Goal: Information Seeking & Learning: Find specific page/section

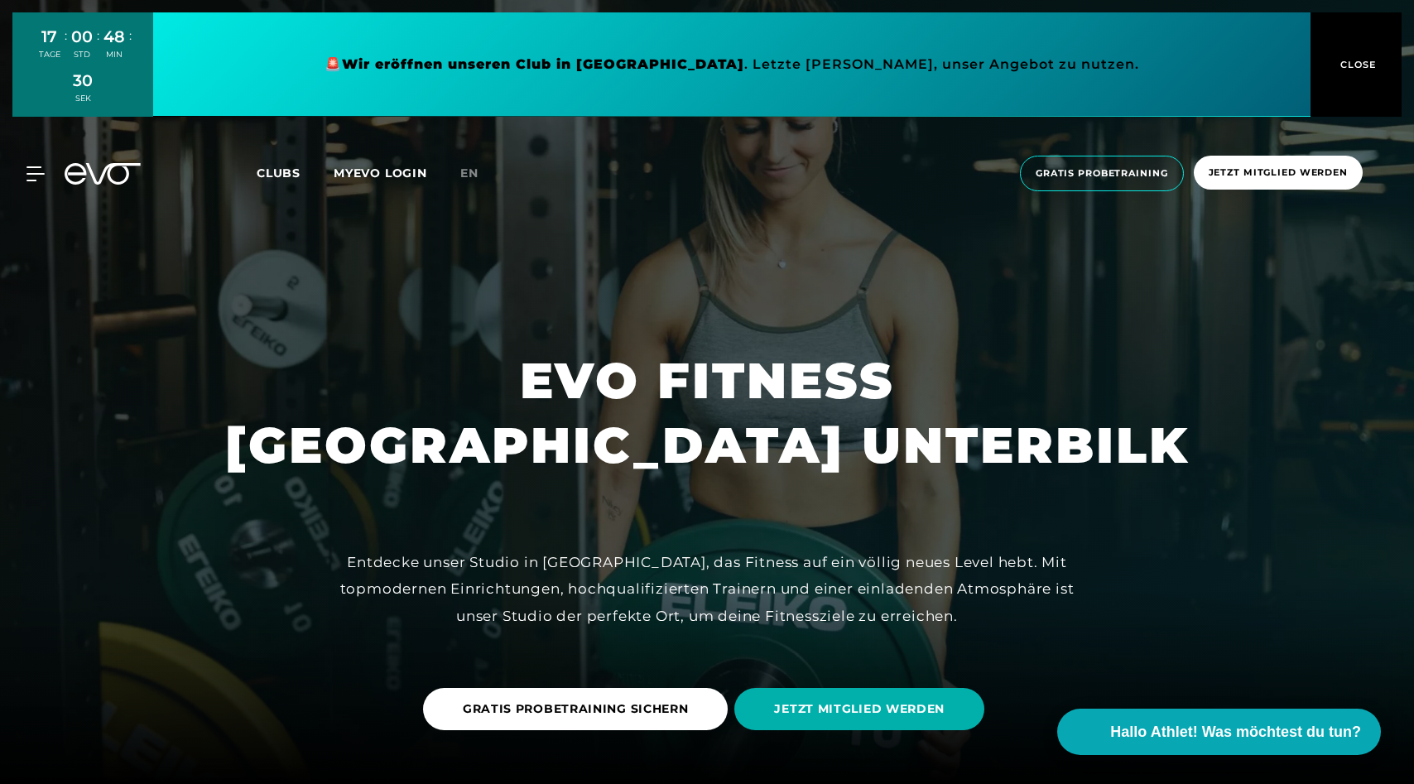
click at [280, 176] on span "Clubs" at bounding box center [279, 173] width 44 height 15
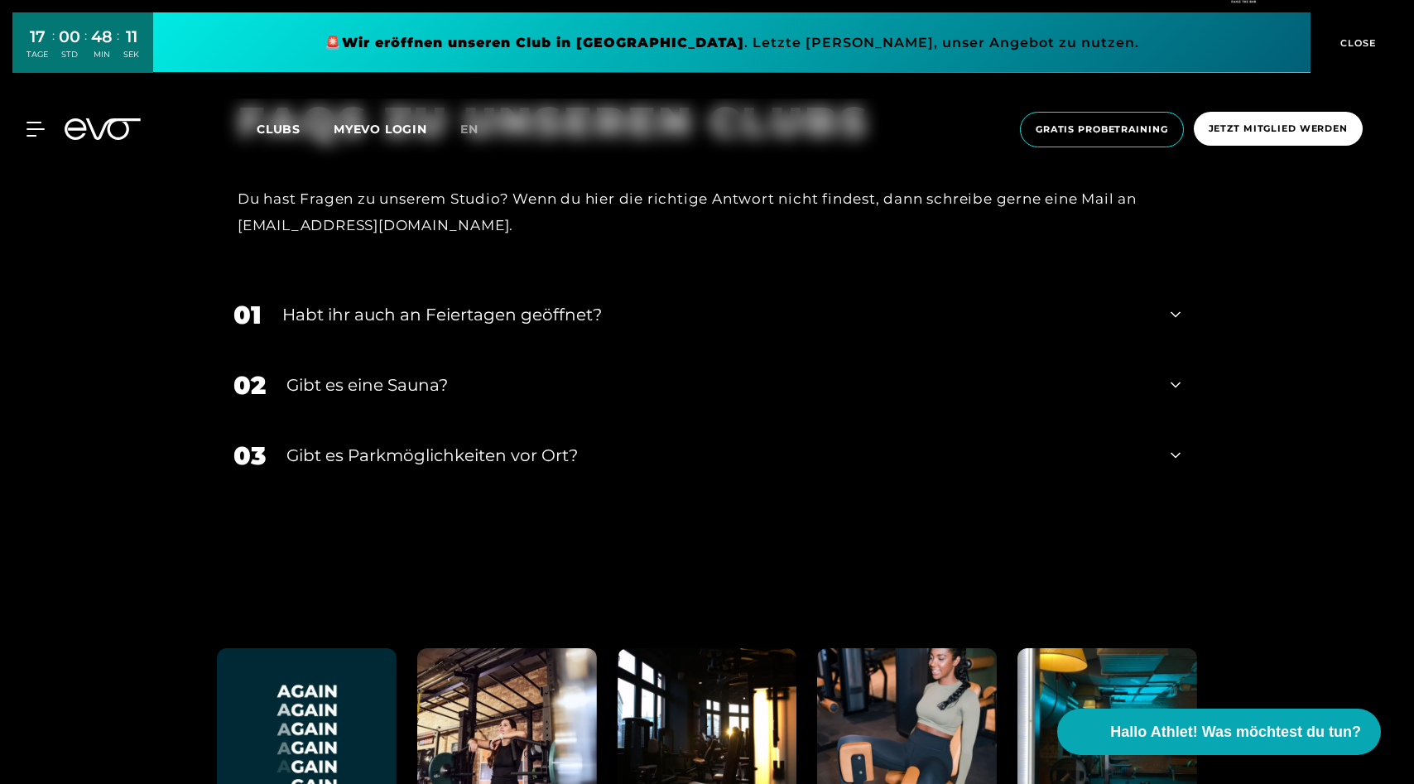
scroll to position [6758, 0]
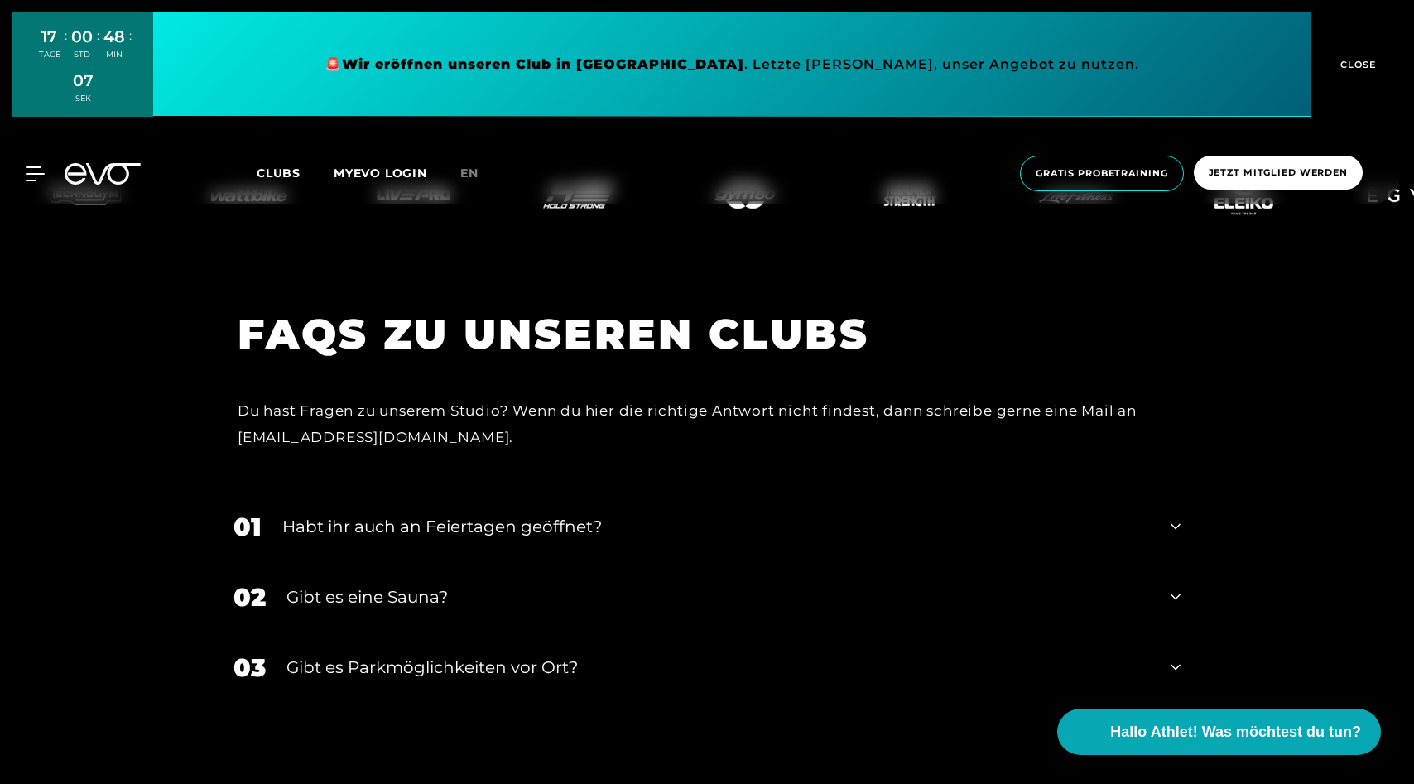
click at [584, 584] on div "Gibt es eine Sauna?" at bounding box center [717, 596] width 863 height 25
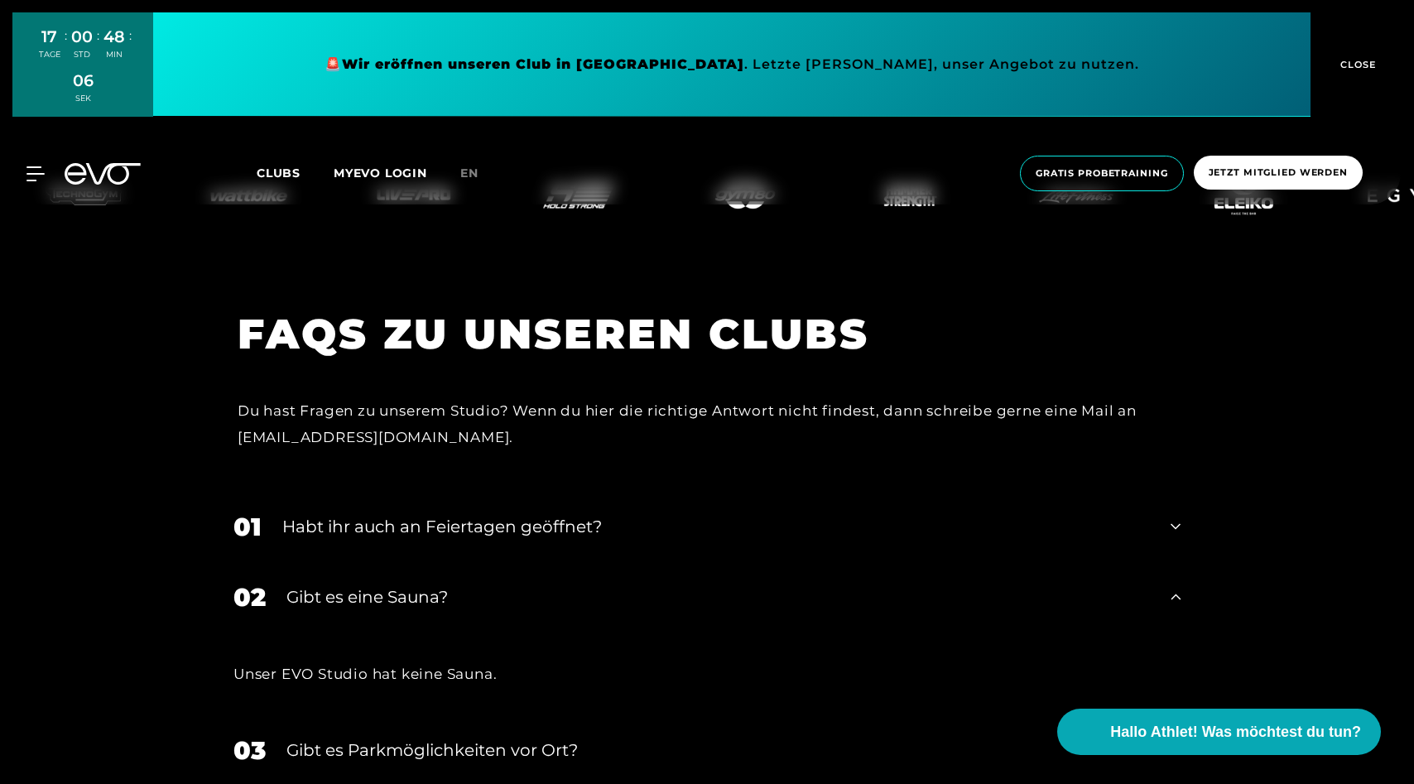
click at [584, 584] on div "Gibt es eine Sauna?" at bounding box center [717, 596] width 863 height 25
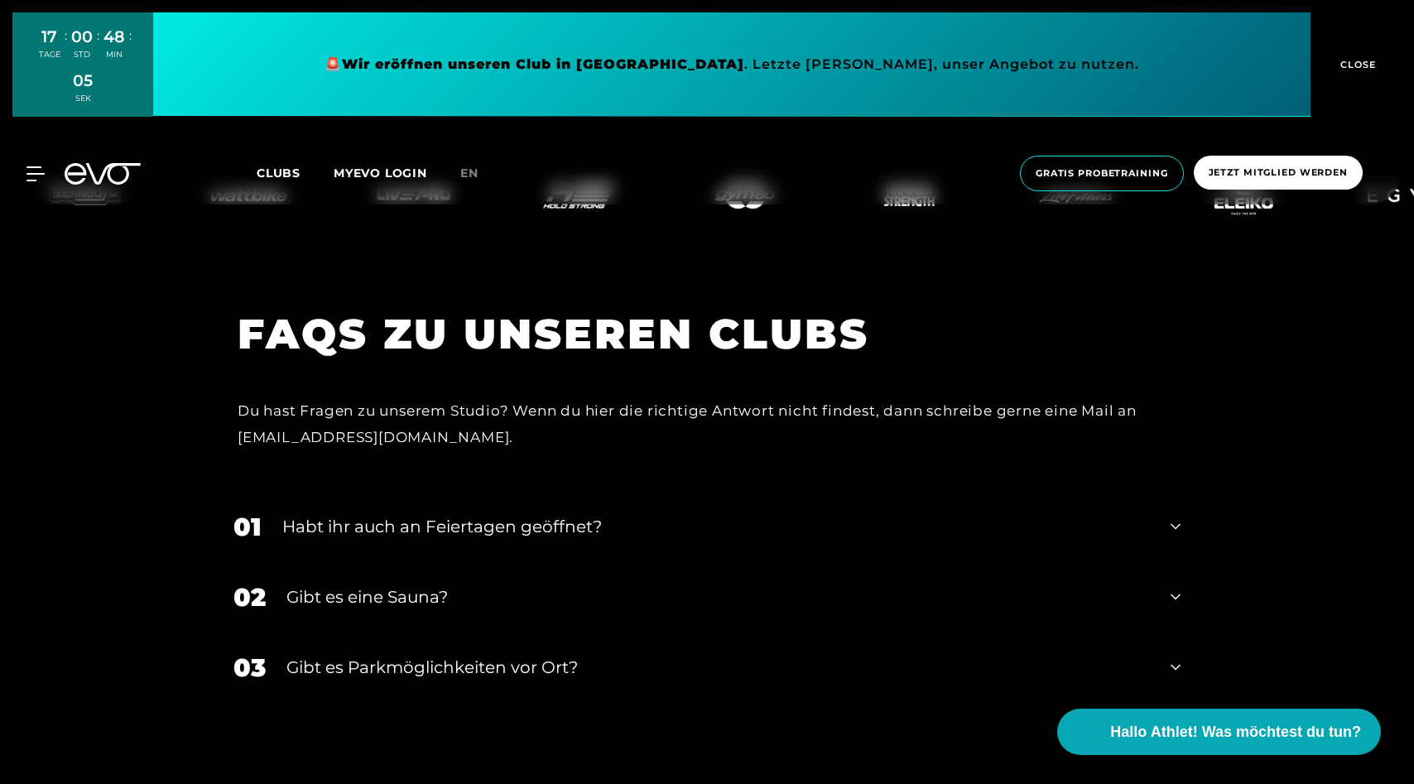
click at [584, 514] on div "Habt ihr auch an Feiertagen geöffnet?" at bounding box center [716, 526] width 868 height 25
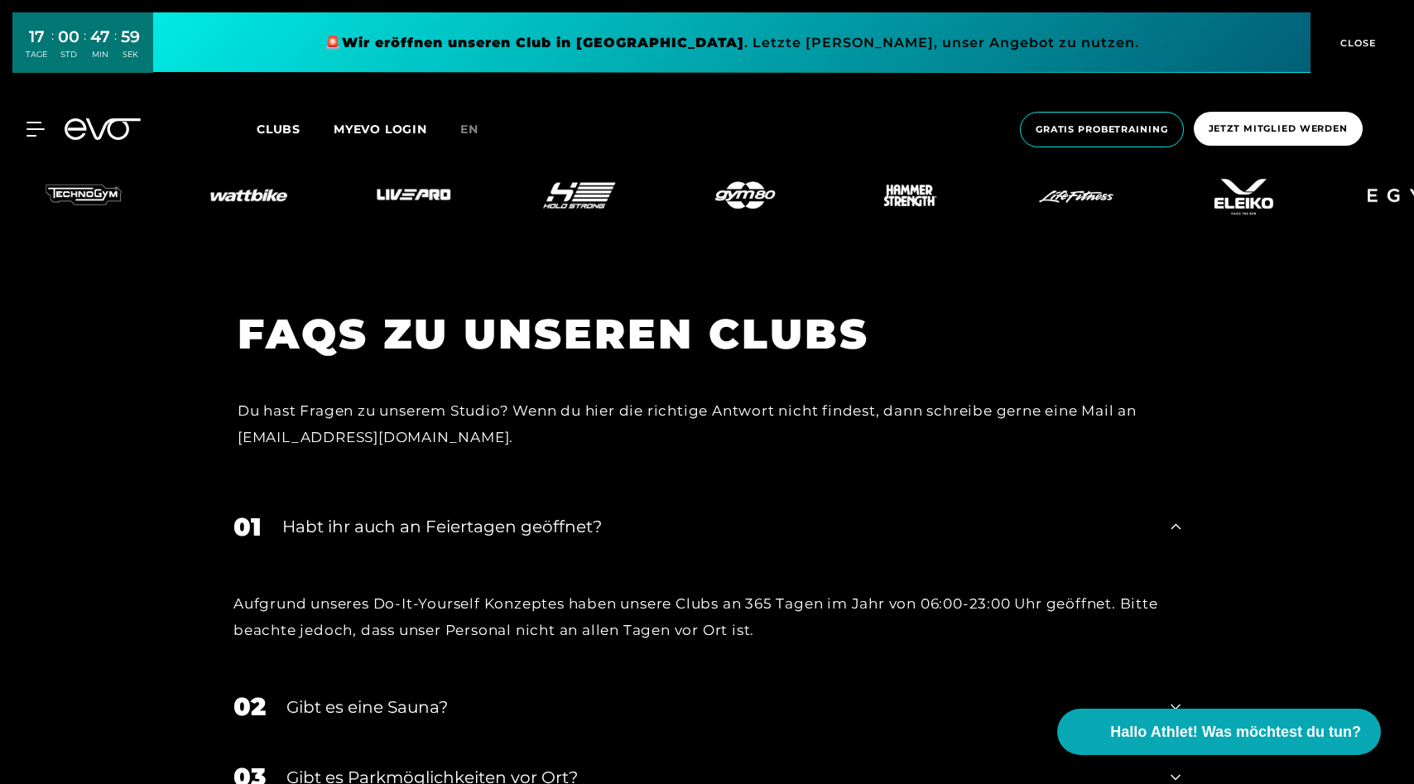
click at [584, 514] on div "Habt ihr auch an Feiertagen geöffnet?" at bounding box center [716, 526] width 868 height 25
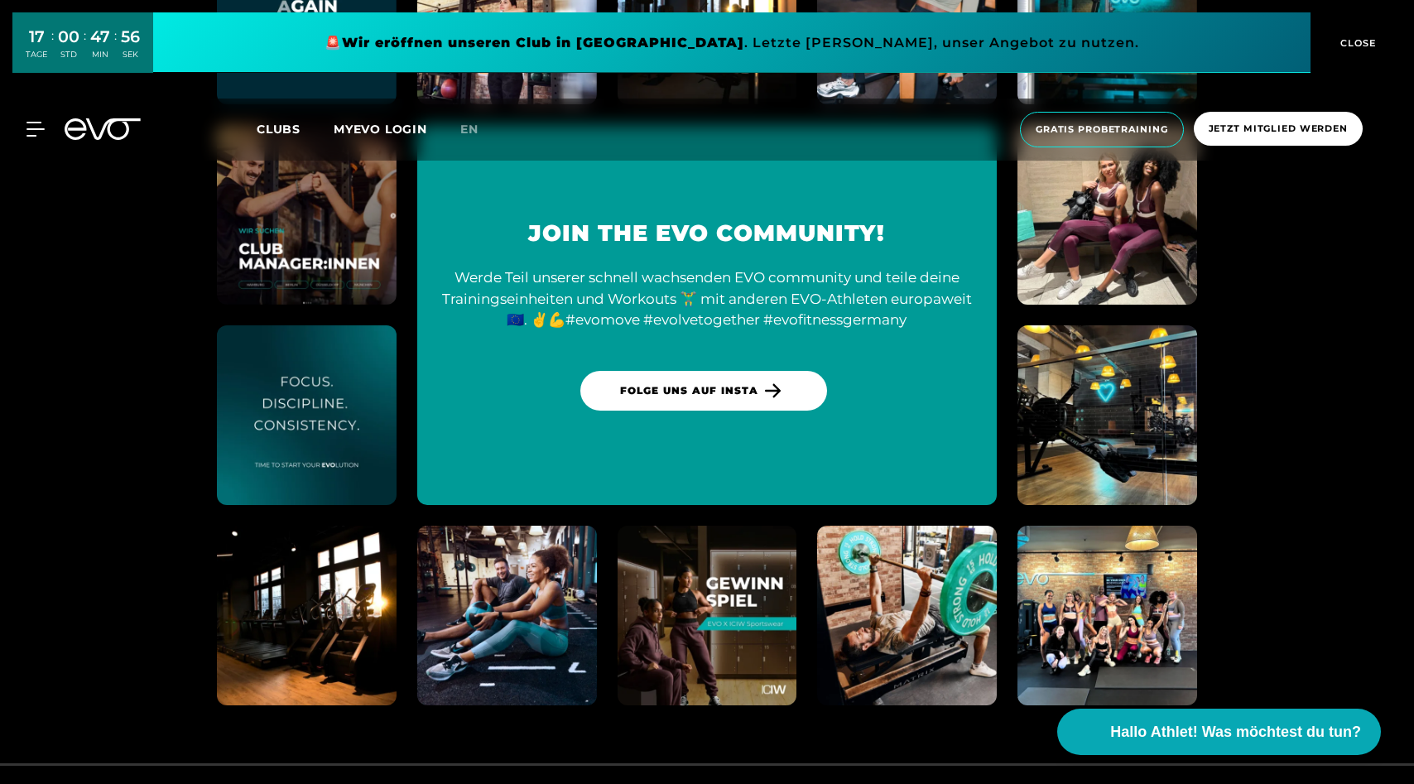
scroll to position [7729, 0]
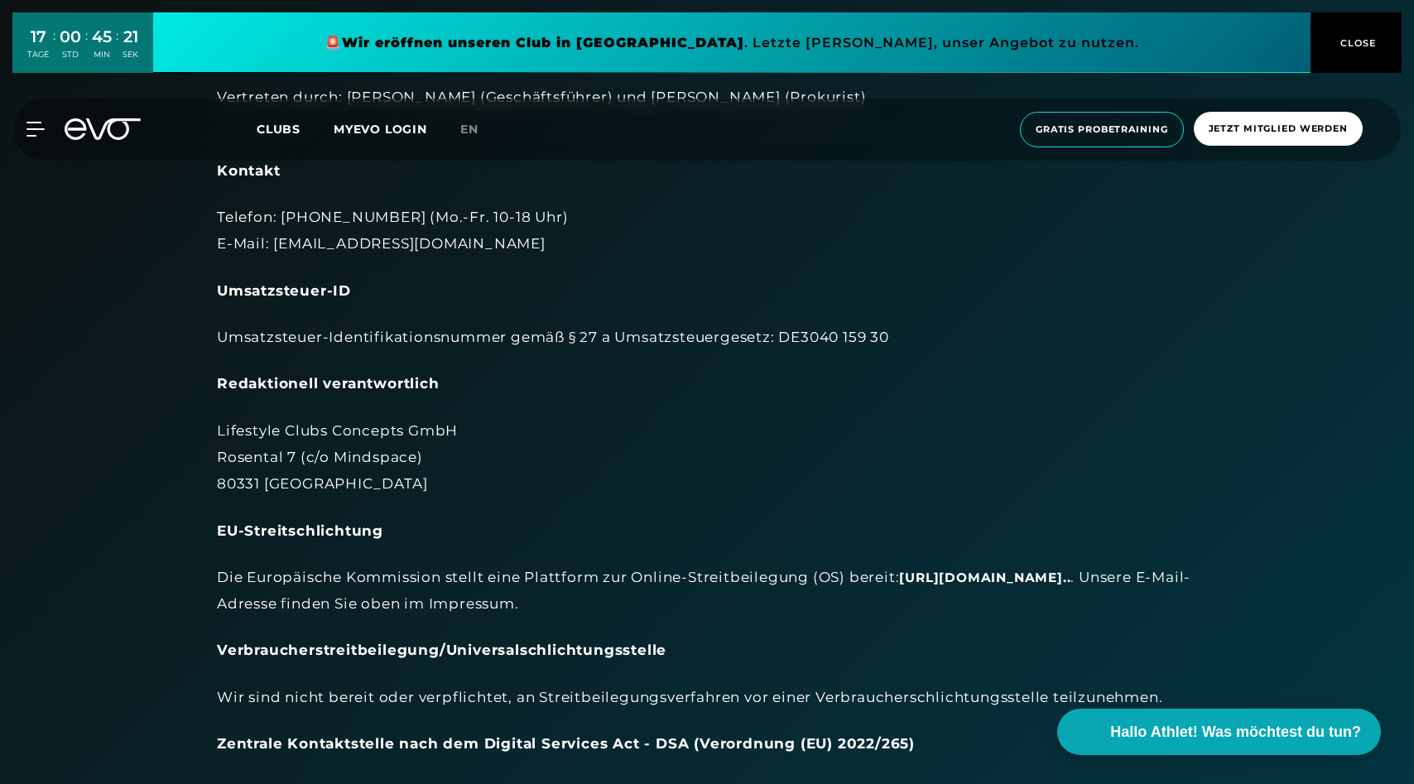
scroll to position [664, 0]
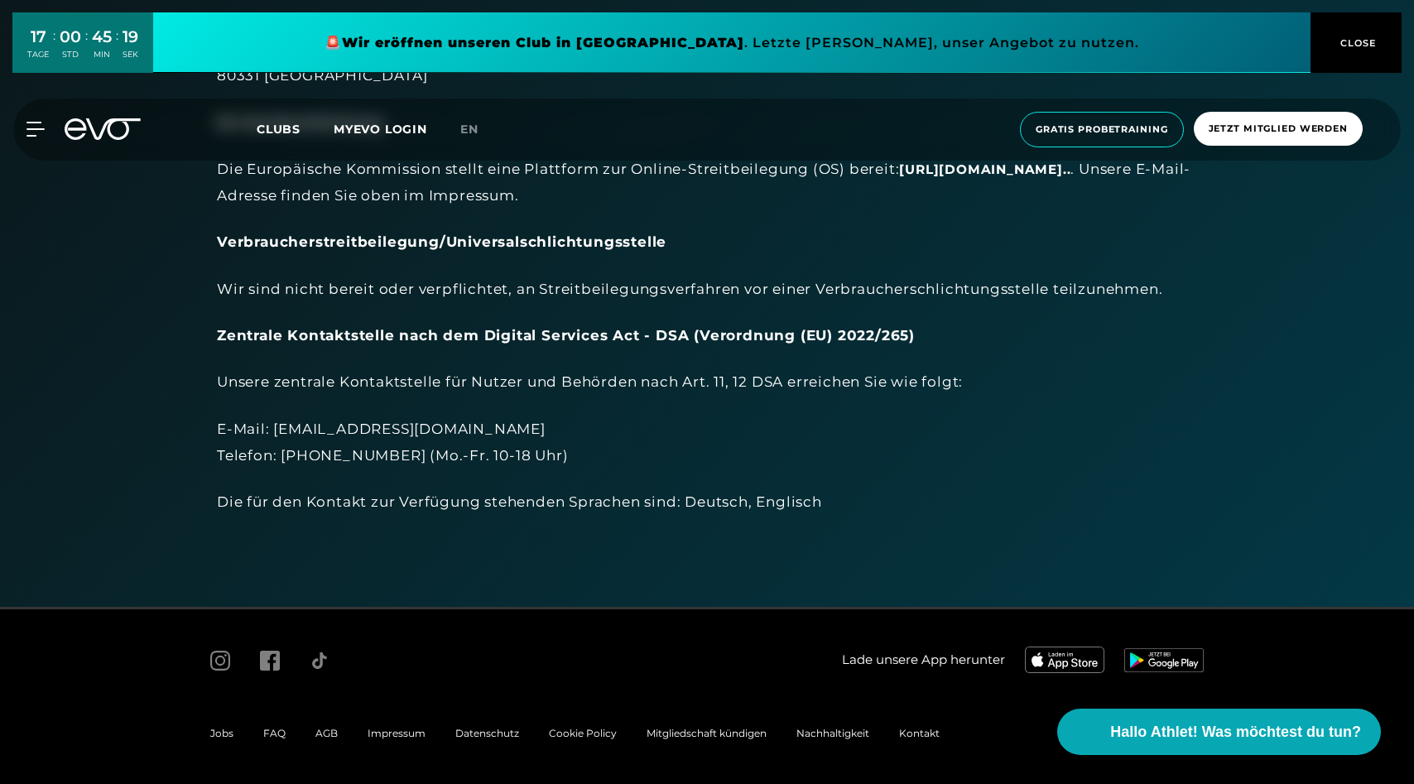
click at [216, 732] on span "Jobs" at bounding box center [221, 733] width 23 height 12
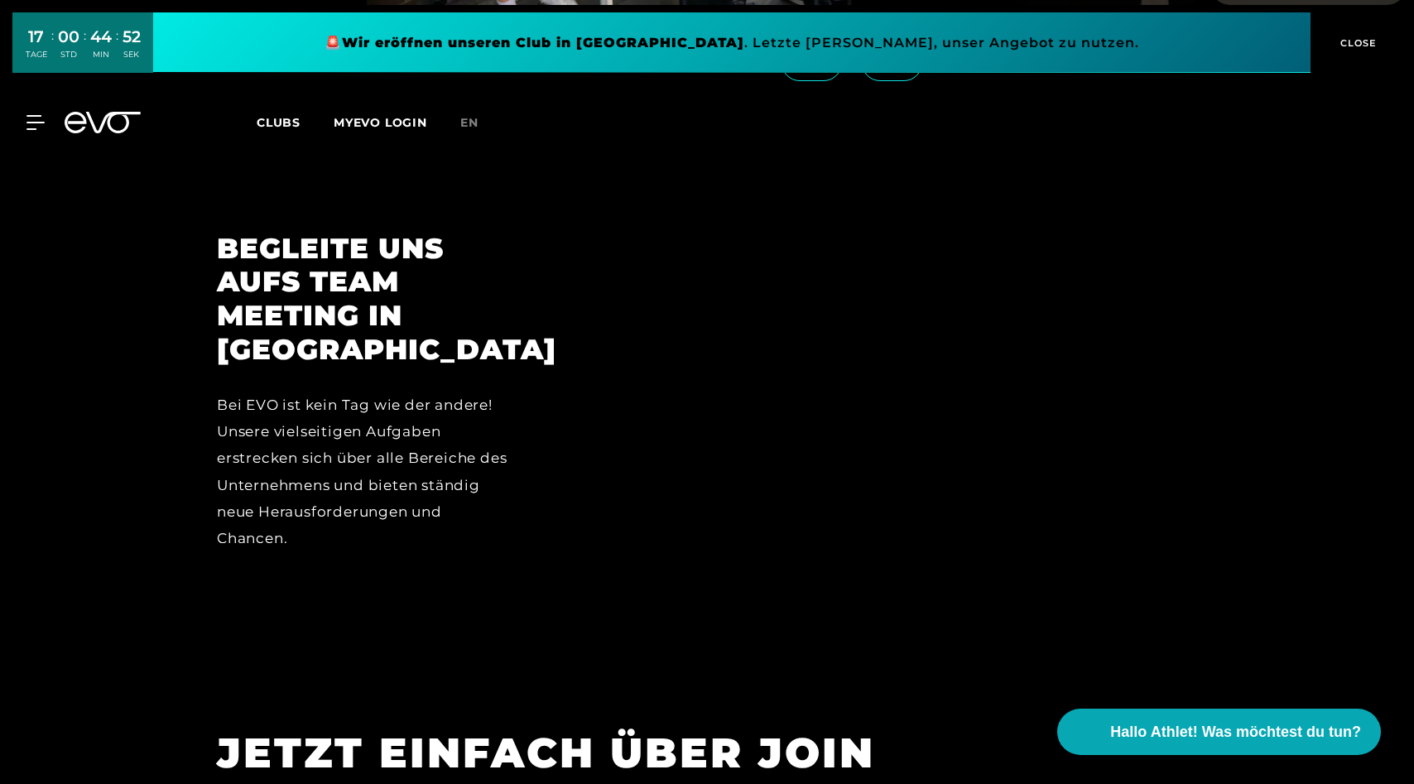
scroll to position [4720, 0]
